Goal: Task Accomplishment & Management: Use online tool/utility

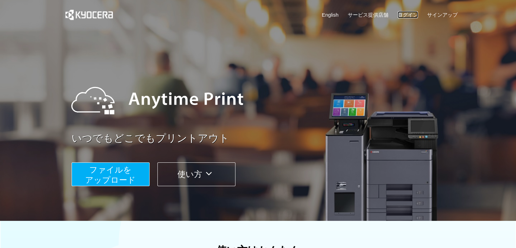
click at [411, 14] on link "ログイン" at bounding box center [408, 14] width 20 height 7
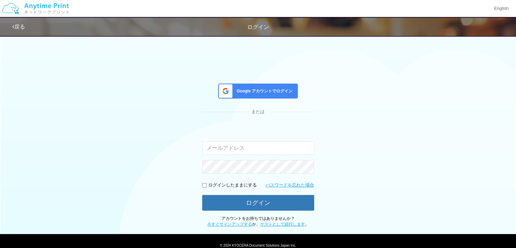
click at [263, 92] on span "Google アカウントでログイン" at bounding box center [263, 91] width 59 height 6
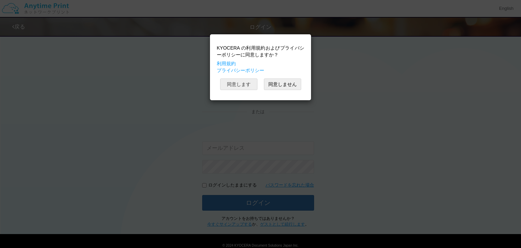
click at [238, 87] on button "同意します" at bounding box center [238, 84] width 37 height 12
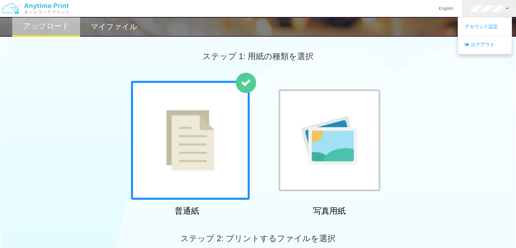
click at [434, 66] on div "ステップ 1: 用紙の種類を選択" at bounding box center [258, 56] width 516 height 49
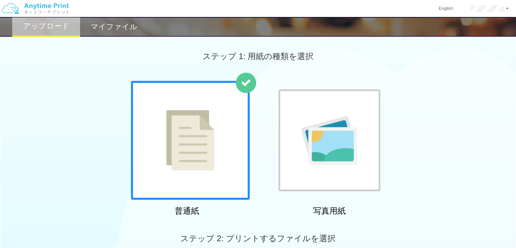
click at [207, 170] on img at bounding box center [190, 140] width 48 height 60
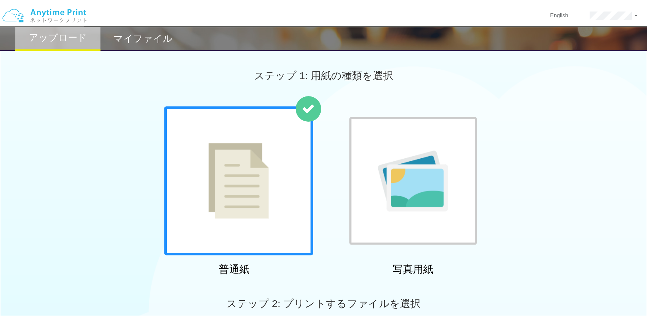
scroll to position [136, 0]
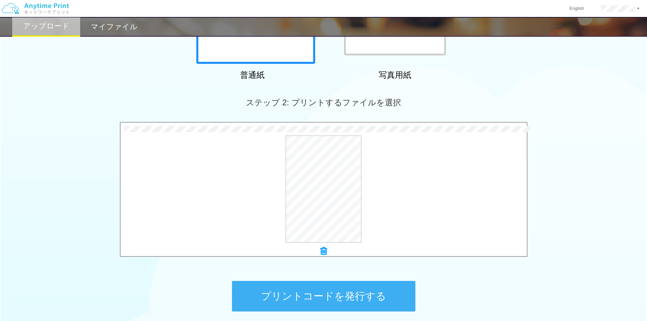
click at [368, 247] on button "プリントコードを発行する" at bounding box center [323, 296] width 183 height 31
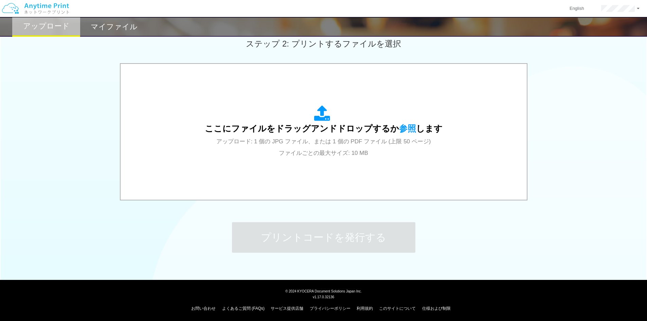
scroll to position [196, 0]
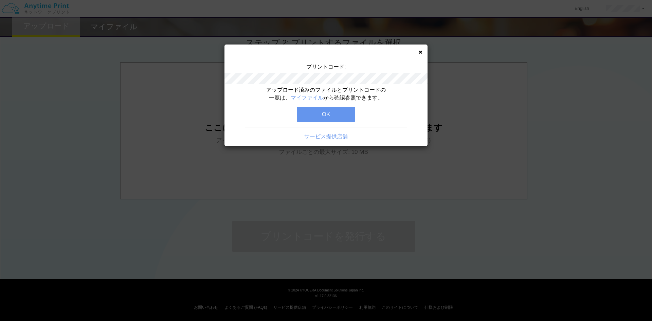
click at [339, 116] on button "OK" at bounding box center [326, 114] width 58 height 15
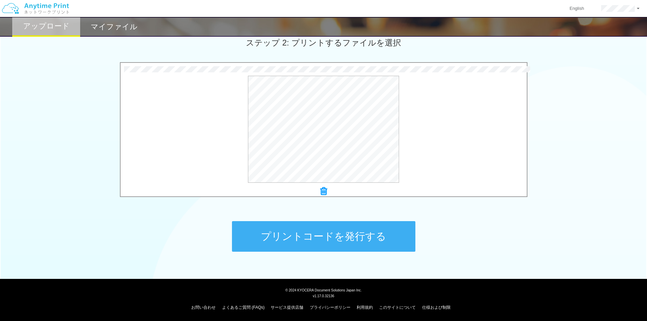
click at [345, 239] on button "プリントコードを発行する" at bounding box center [323, 236] width 183 height 31
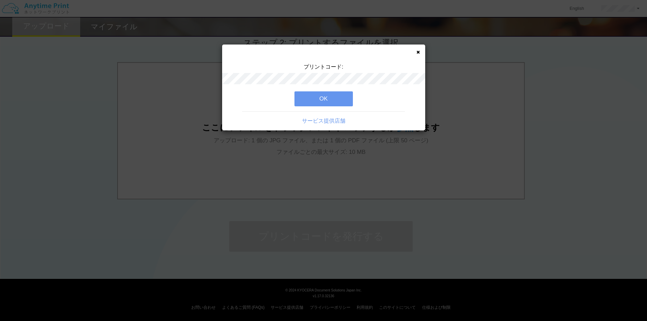
scroll to position [0, 0]
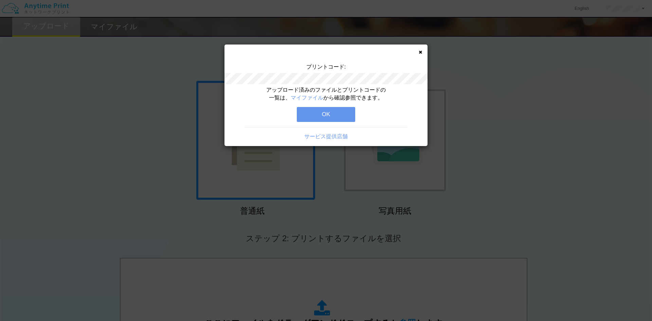
click at [421, 53] on icon at bounding box center [420, 52] width 3 height 4
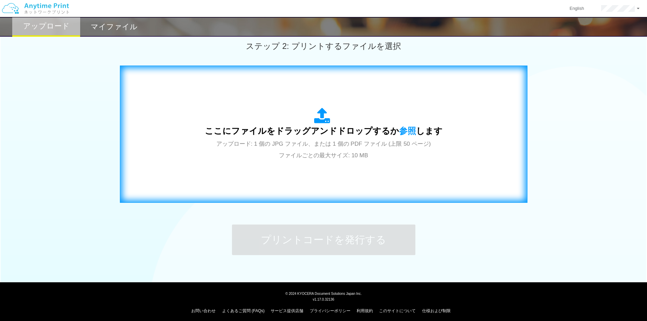
scroll to position [196, 0]
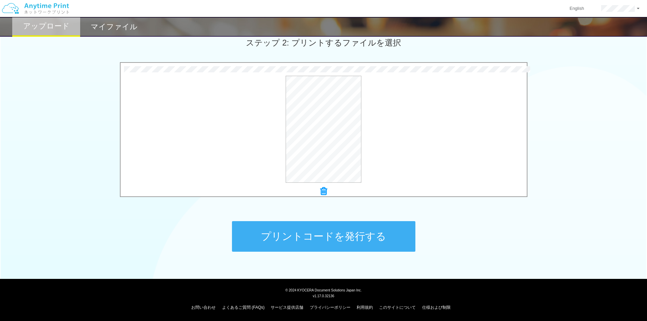
click at [334, 241] on button "プリントコードを発行する" at bounding box center [323, 236] width 183 height 31
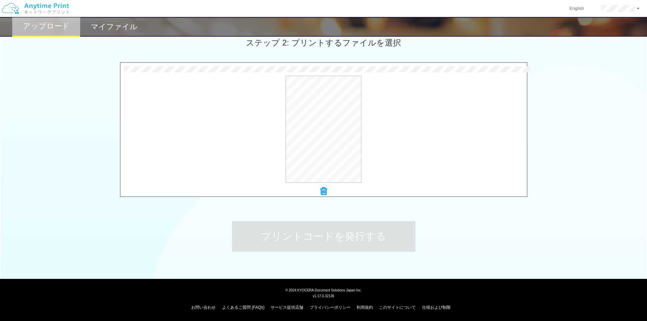
scroll to position [0, 0]
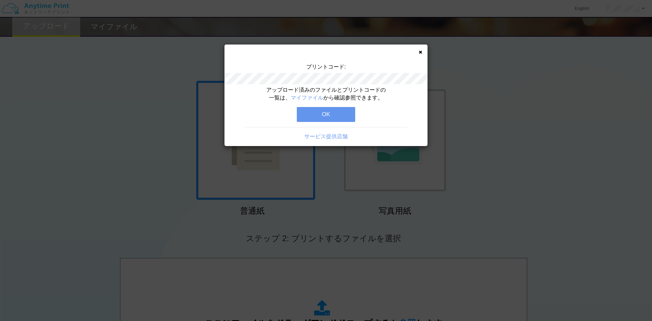
drag, startPoint x: 328, startPoint y: 119, endPoint x: 342, endPoint y: 120, distance: 14.3
click at [328, 119] on button "OK" at bounding box center [326, 114] width 58 height 15
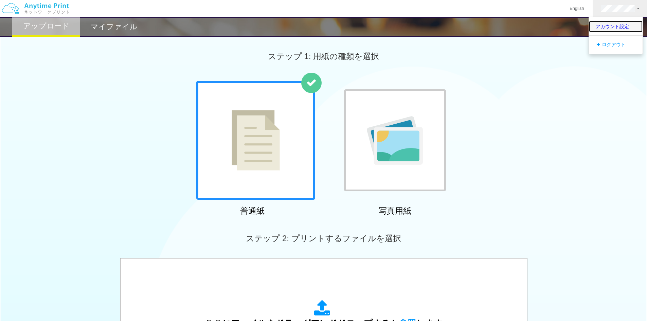
click at [516, 26] on link "アカウント設定" at bounding box center [616, 27] width 54 height 12
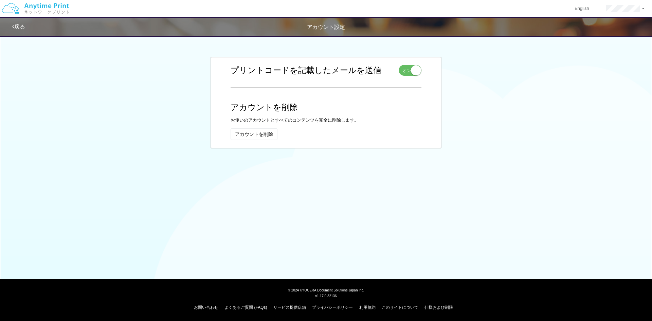
click at [42, 5] on img at bounding box center [35, 9] width 72 height 24
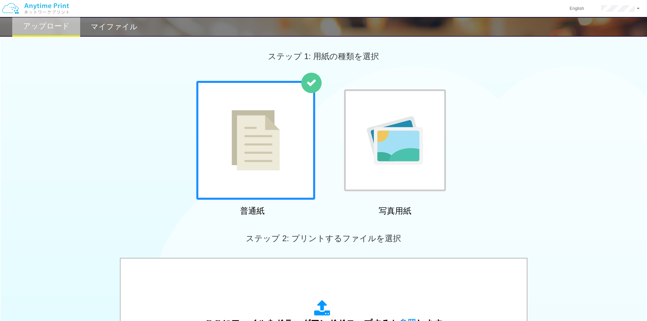
click at [108, 26] on h2 "マイファイル" at bounding box center [114, 27] width 47 height 8
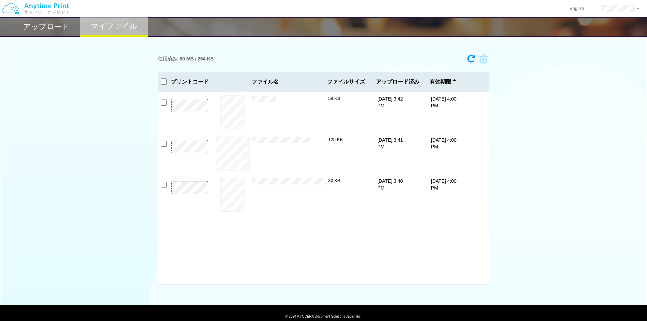
click at [516, 95] on div "使用済み: 60 MB / 264 KB 5538-8404 有効期限 [DATE] 4:00 PM soejyou.pdf 58 KB 9934-3172 ×" at bounding box center [323, 167] width 647 height 233
